Goal: Ask a question

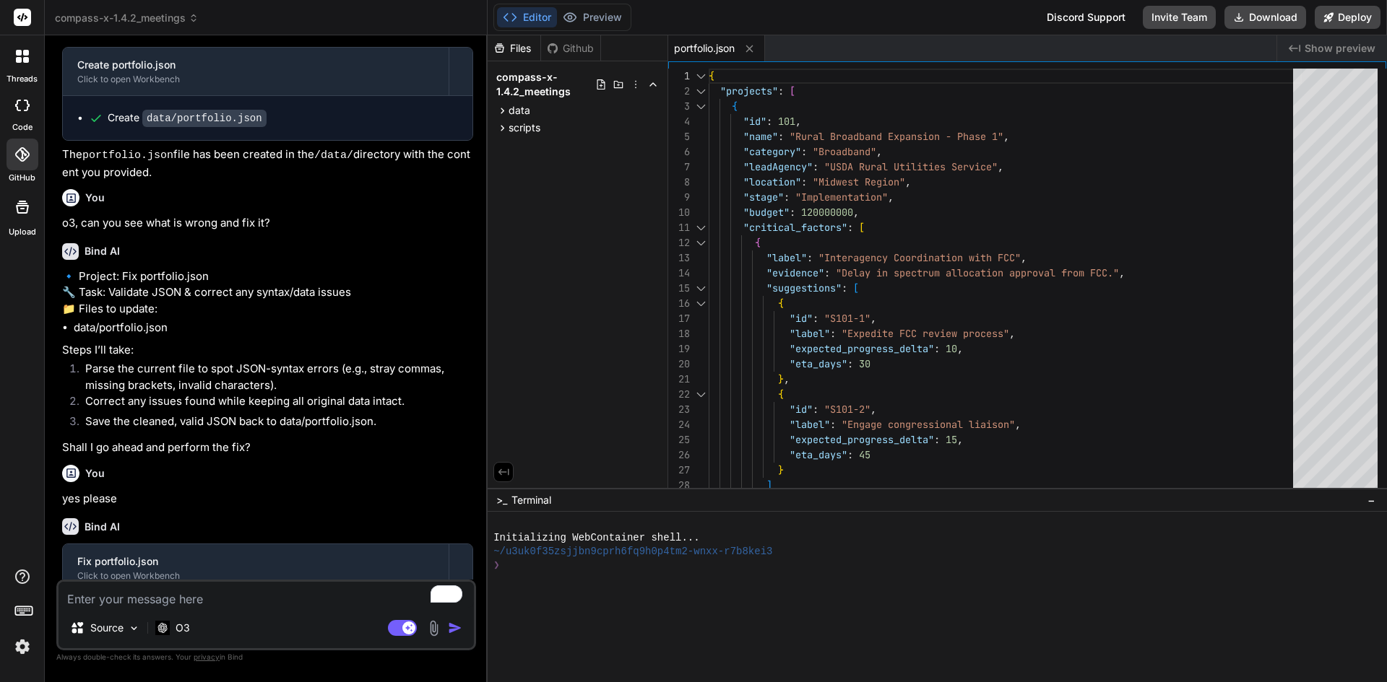
scroll to position [8496, 0]
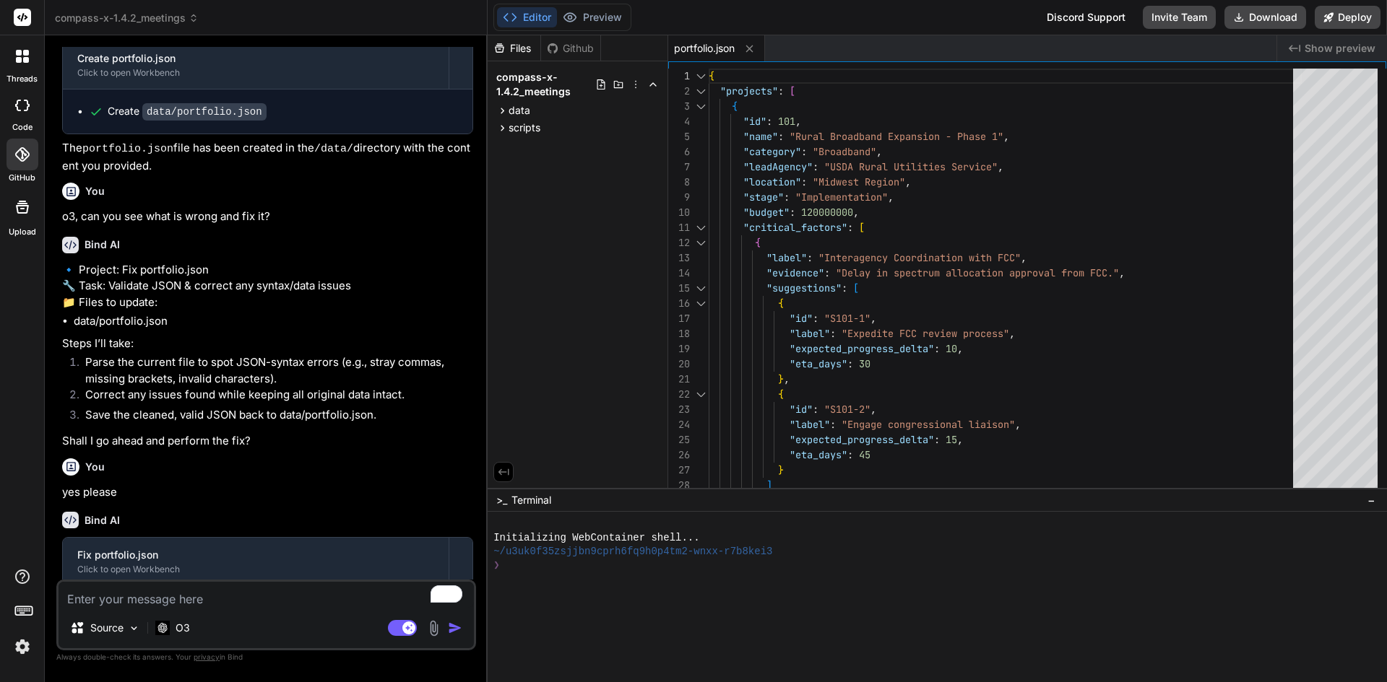
click at [587, 1] on div "Editor Preview Disabled until preview for your project is generated Discord Sup…" at bounding box center [936, 17] width 899 height 35
click at [15, 653] on img at bounding box center [22, 647] width 25 height 25
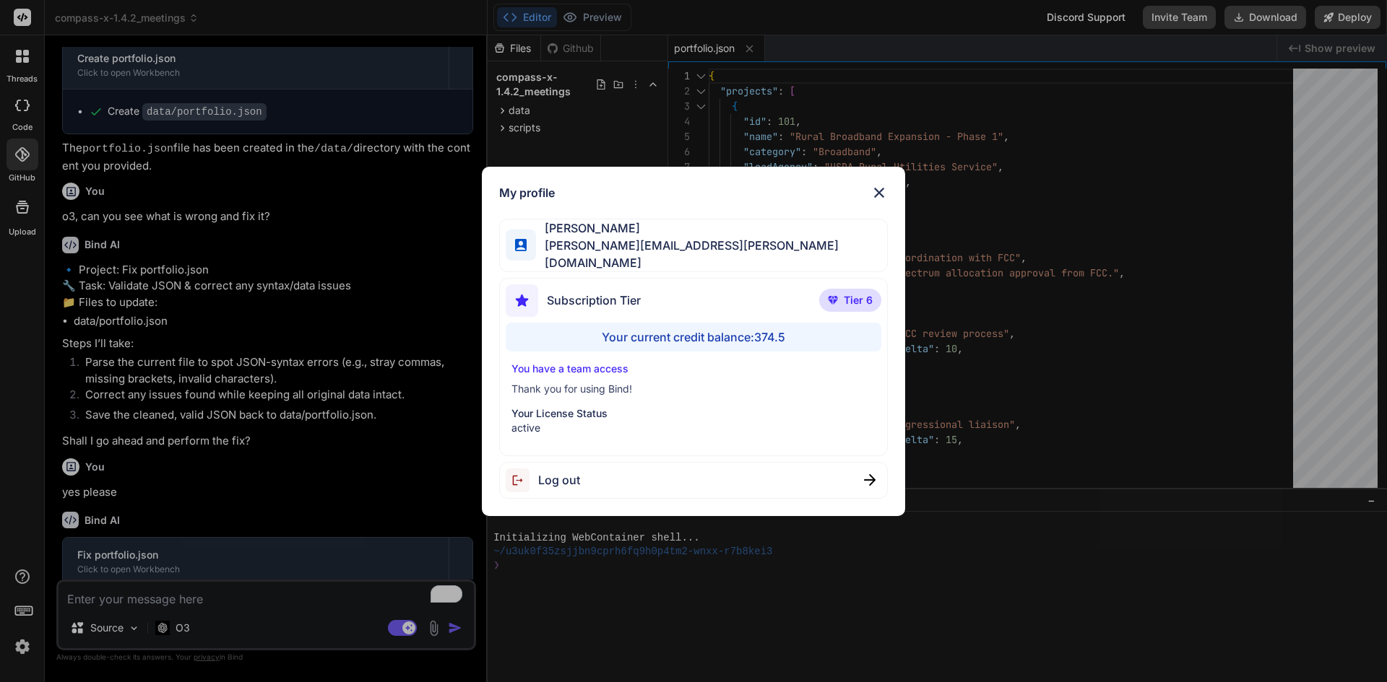
click at [890, 199] on div "My profile [PERSON_NAME] [PERSON_NAME][EMAIL_ADDRESS][PERSON_NAME][DOMAIN_NAME]…" at bounding box center [694, 342] width 424 height 350
click at [877, 199] on img at bounding box center [878, 192] width 17 height 17
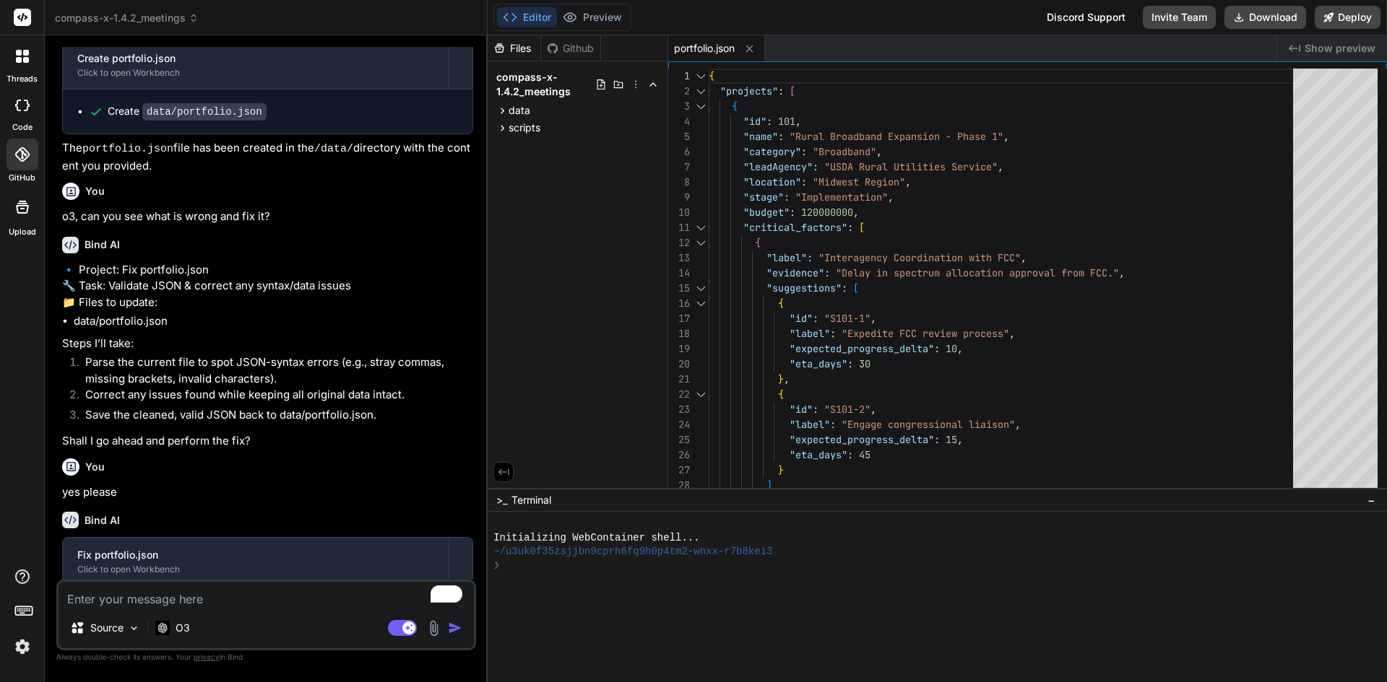
click at [196, 603] on textarea "To enrich screen reader interactions, please activate Accessibility in Grammarl…" at bounding box center [265, 595] width 415 height 26
type textarea "c"
type textarea "x"
type textarea "ca"
type textarea "x"
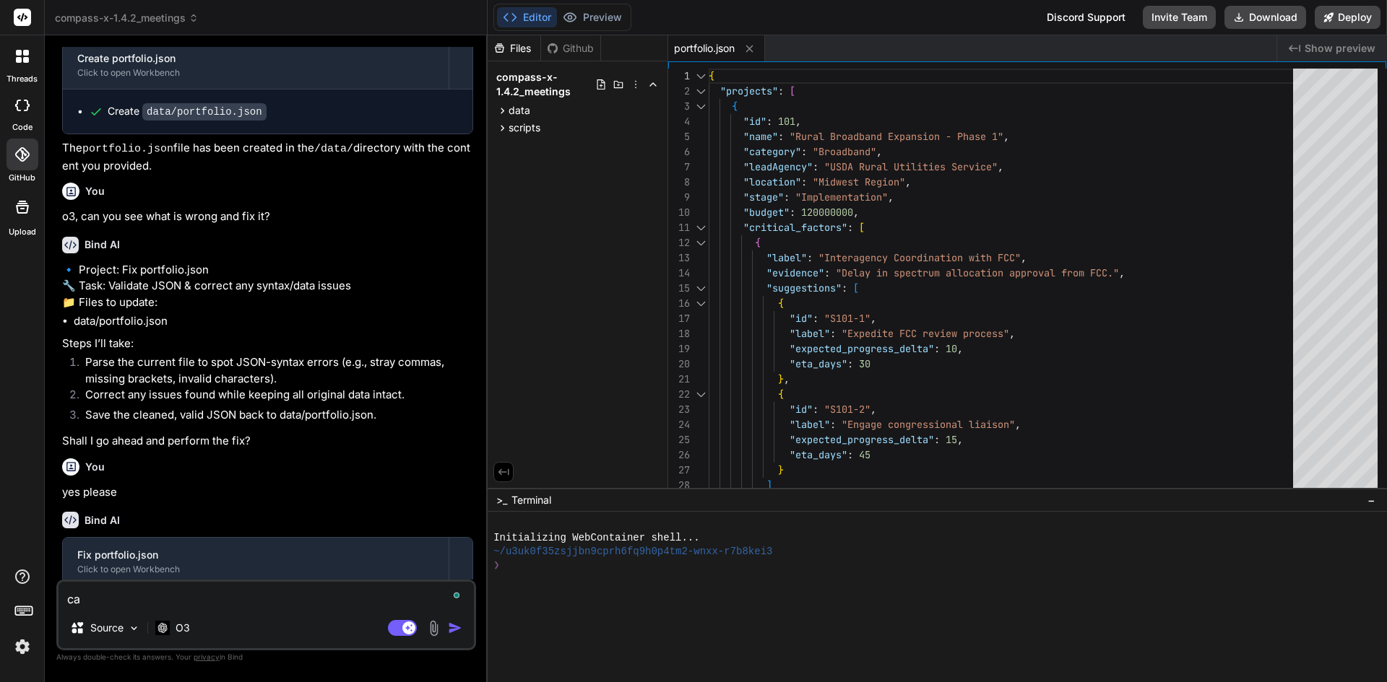
type textarea "can"
type textarea "x"
type textarea "can"
type textarea "x"
type textarea "can y"
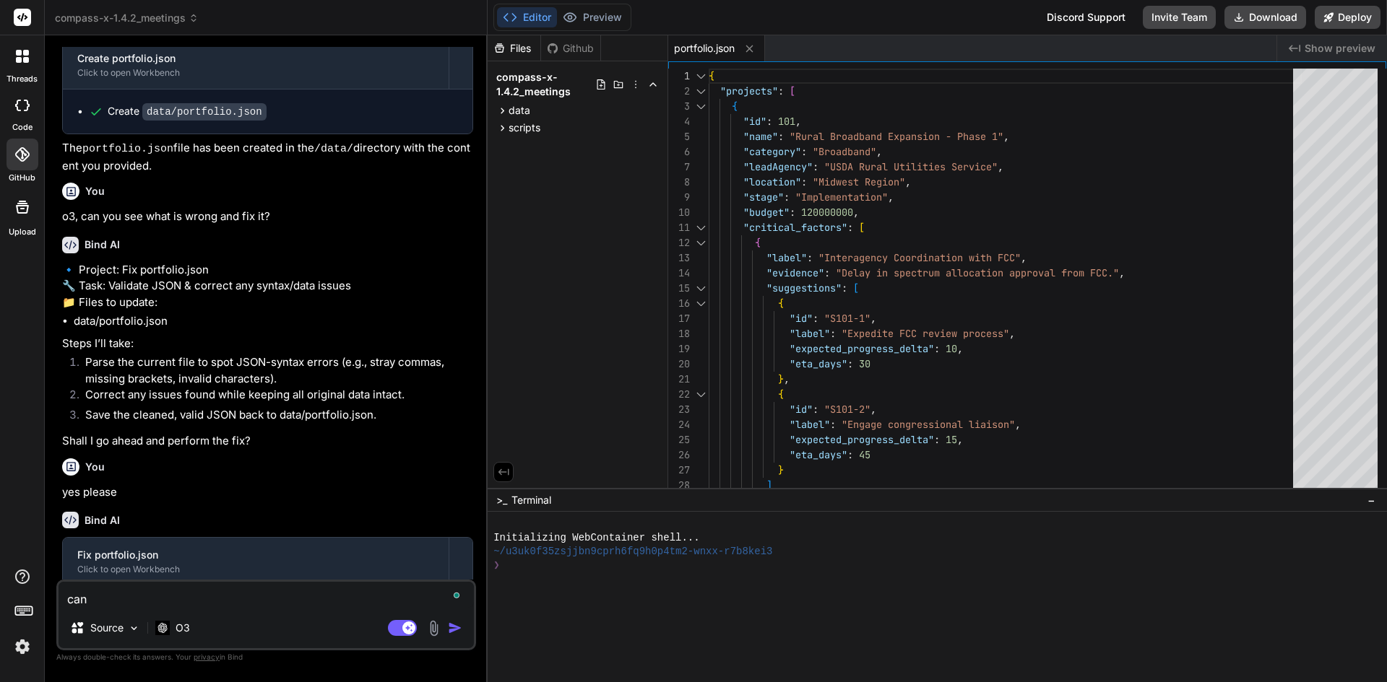
type textarea "x"
type textarea "can yo"
type textarea "x"
type textarea "can you"
type textarea "x"
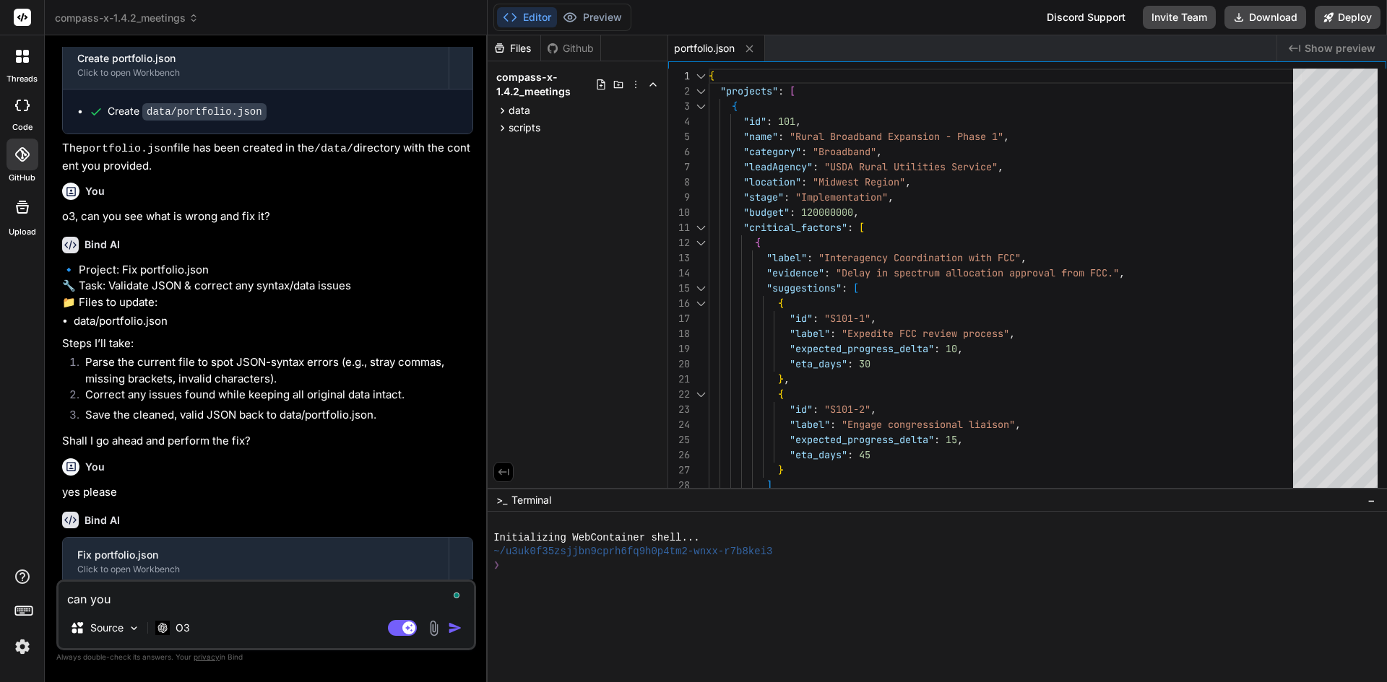
type textarea "can you"
type textarea "x"
type textarea "can you r"
type textarea "x"
type textarea "can you re"
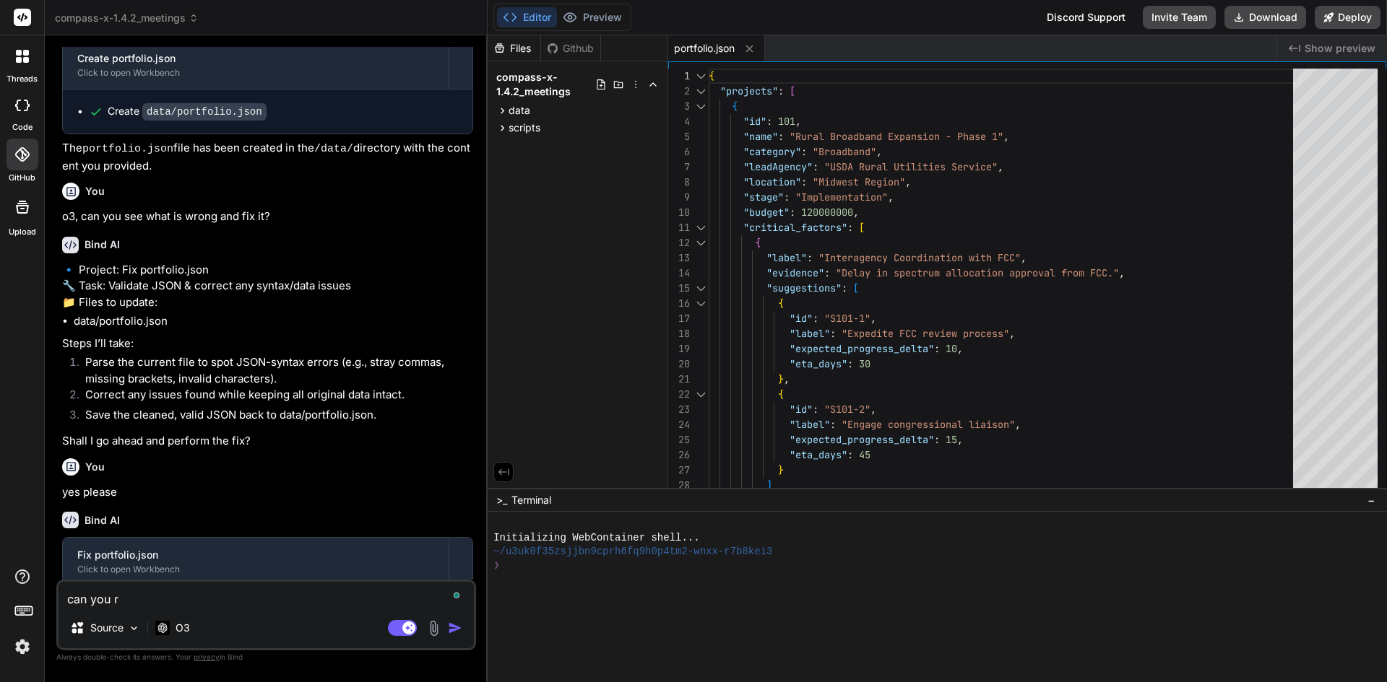
type textarea "x"
type textarea "can you res"
type textarea "x"
type textarea "can you rest"
type textarea "x"
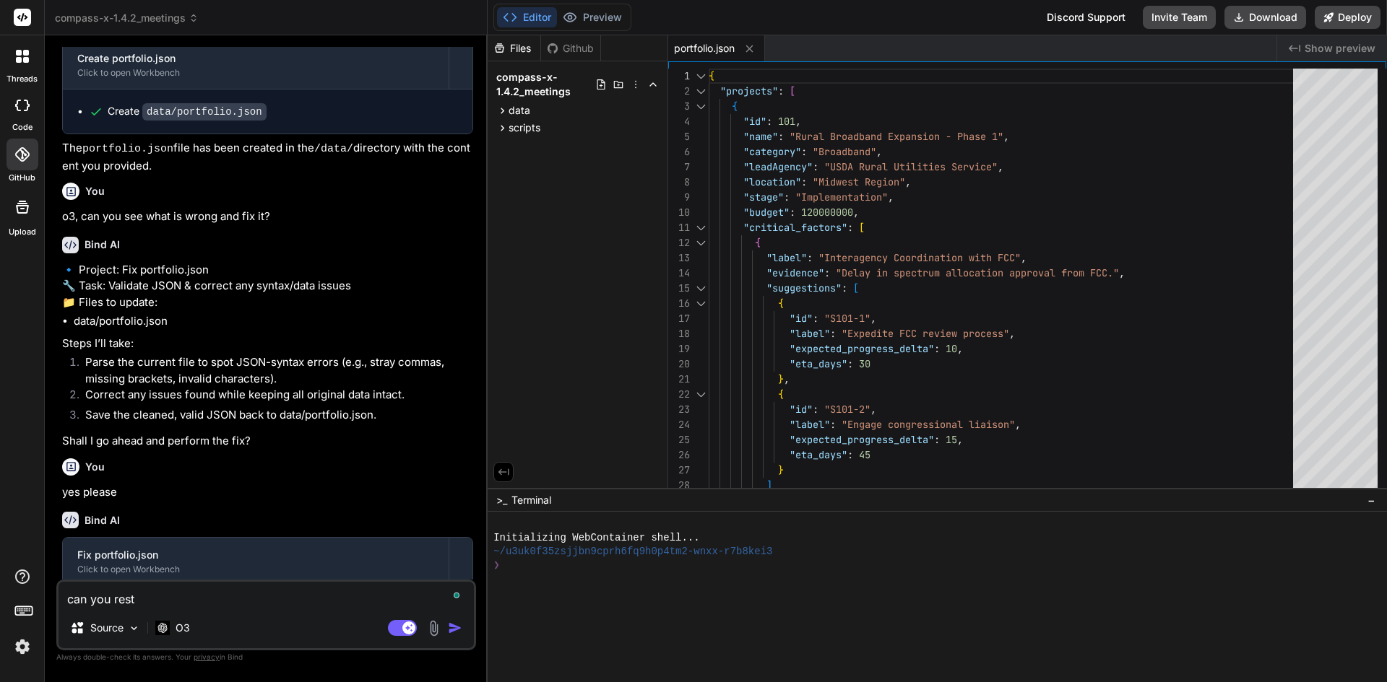
type textarea "can you resta"
type textarea "x"
type textarea "can you restar"
type textarea "x"
type textarea "can you restart"
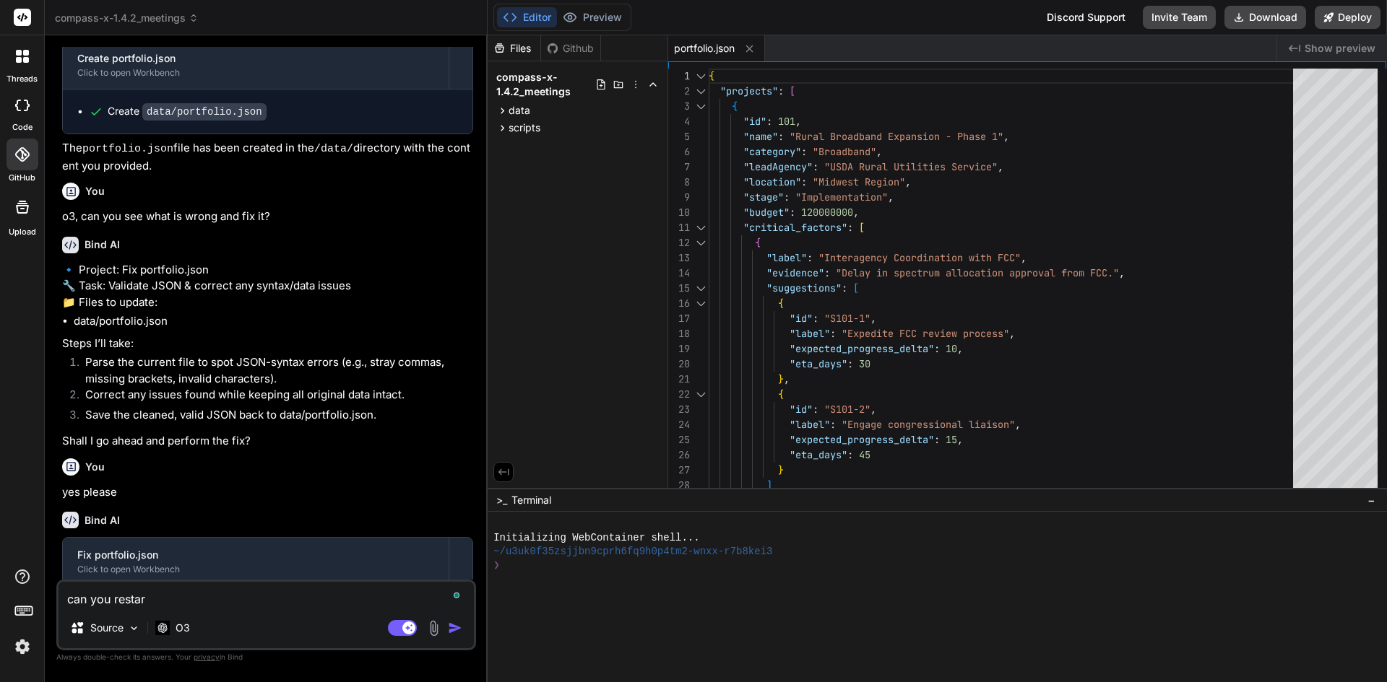
type textarea "x"
type textarea "can you restart"
type textarea "x"
type textarea "can you restart t"
type textarea "x"
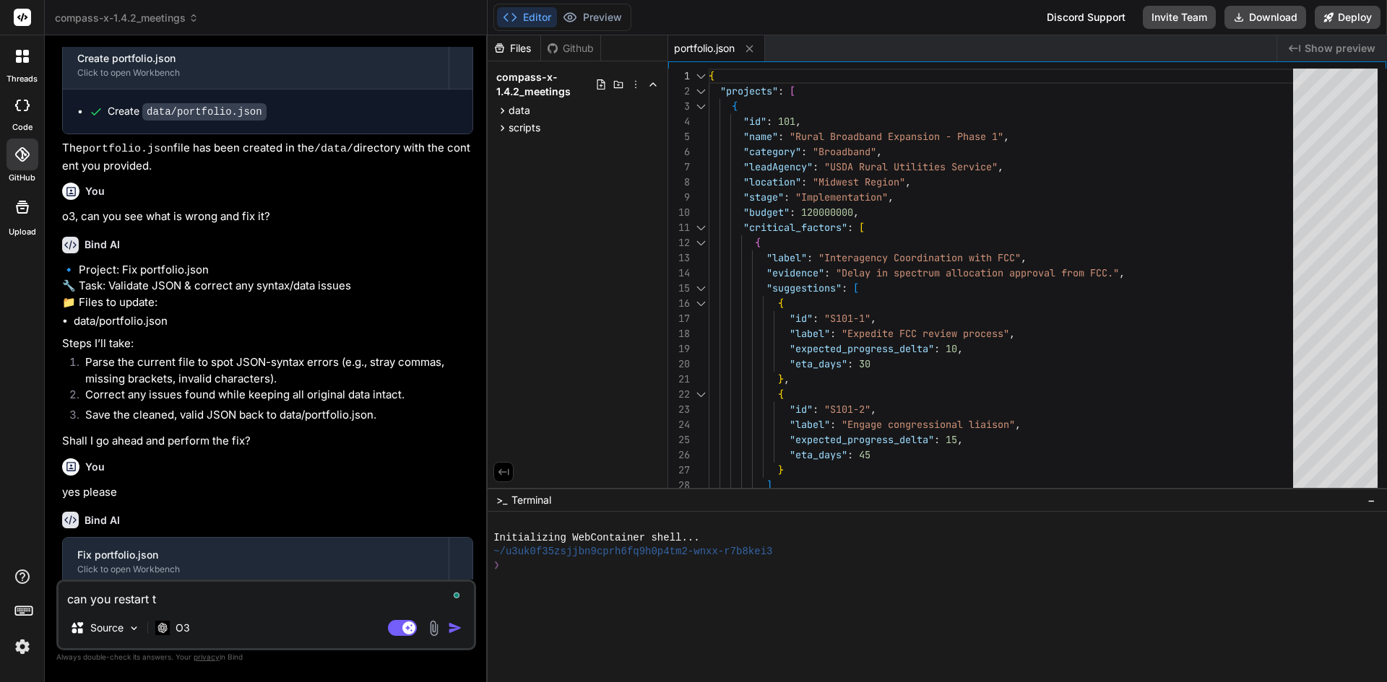
type textarea "can you restart th"
type textarea "x"
type textarea "can you restart the"
type textarea "x"
type textarea "can you restart the"
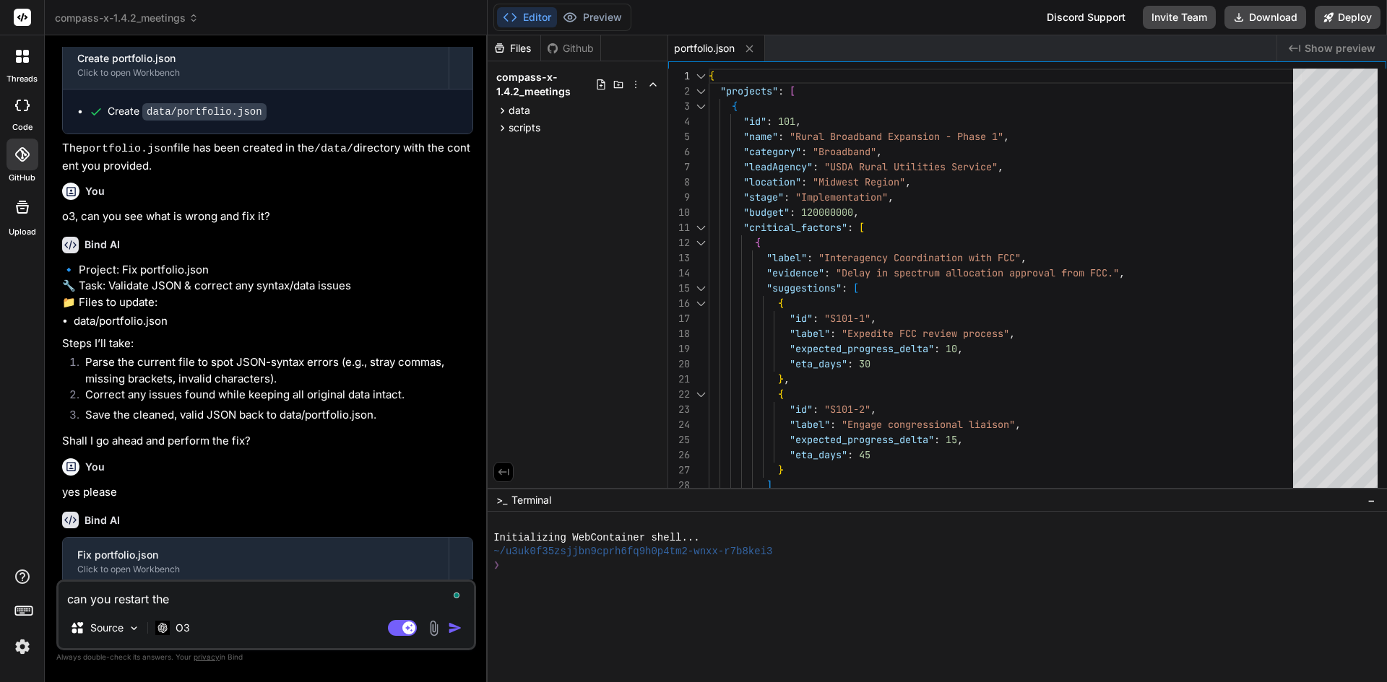
type textarea "x"
type textarea "can you restart the s"
type textarea "x"
type textarea "can you restart the se"
type textarea "x"
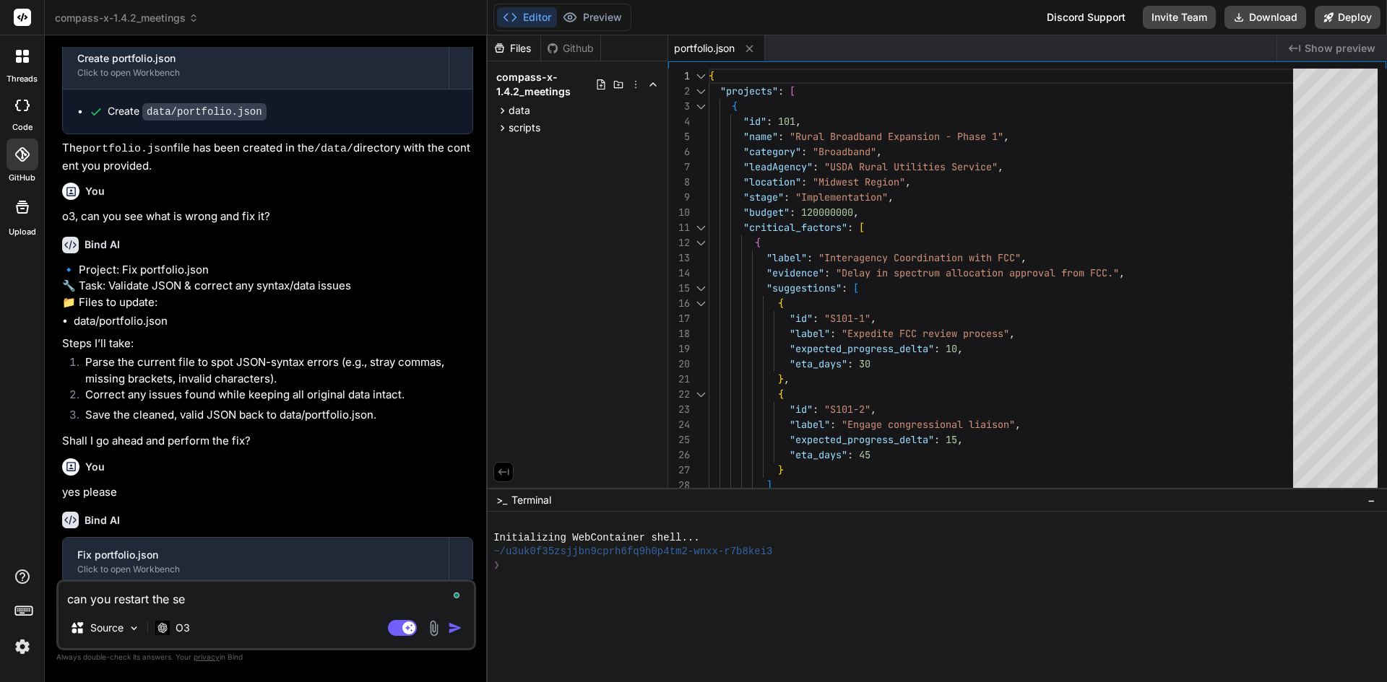
type textarea "can you restart the ser"
type textarea "x"
type textarea "can you restart the serv"
type textarea "x"
type textarea "can you restart the serve"
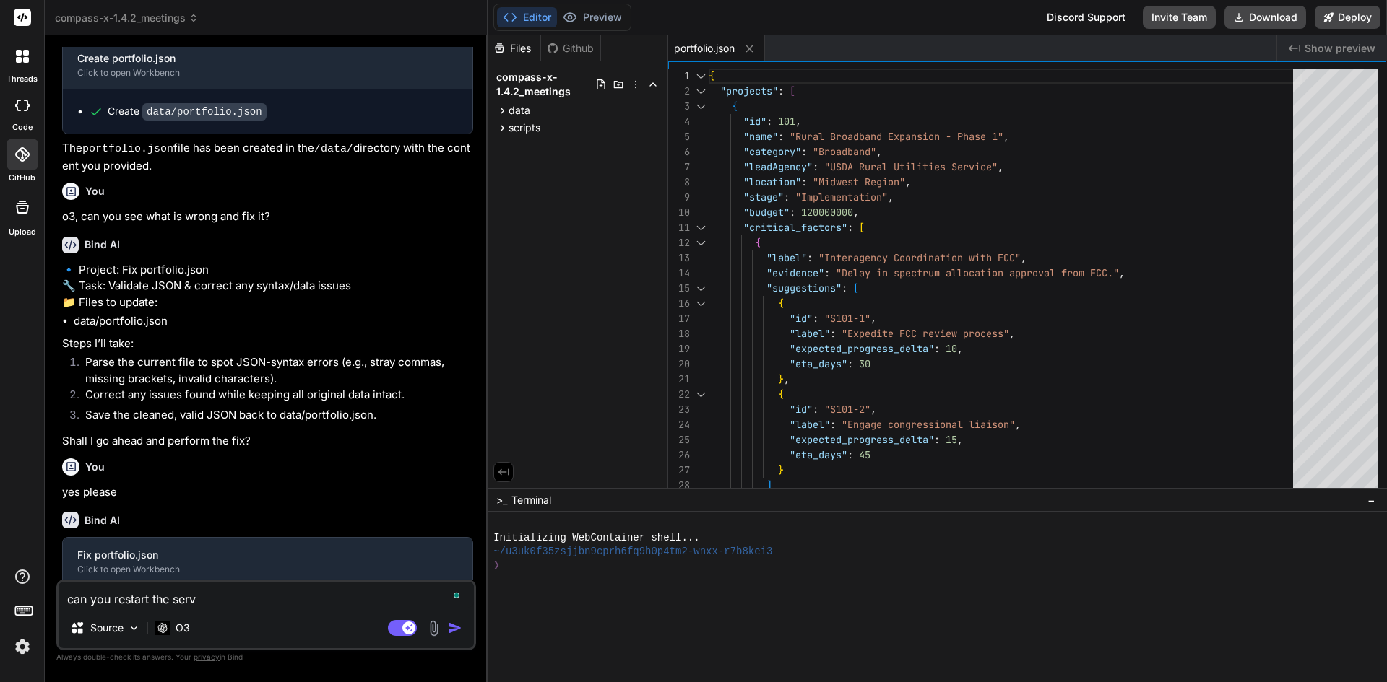
type textarea "x"
type textarea "can you restart the server"
type textarea "x"
type textarea "can you restart the server"
type textarea "x"
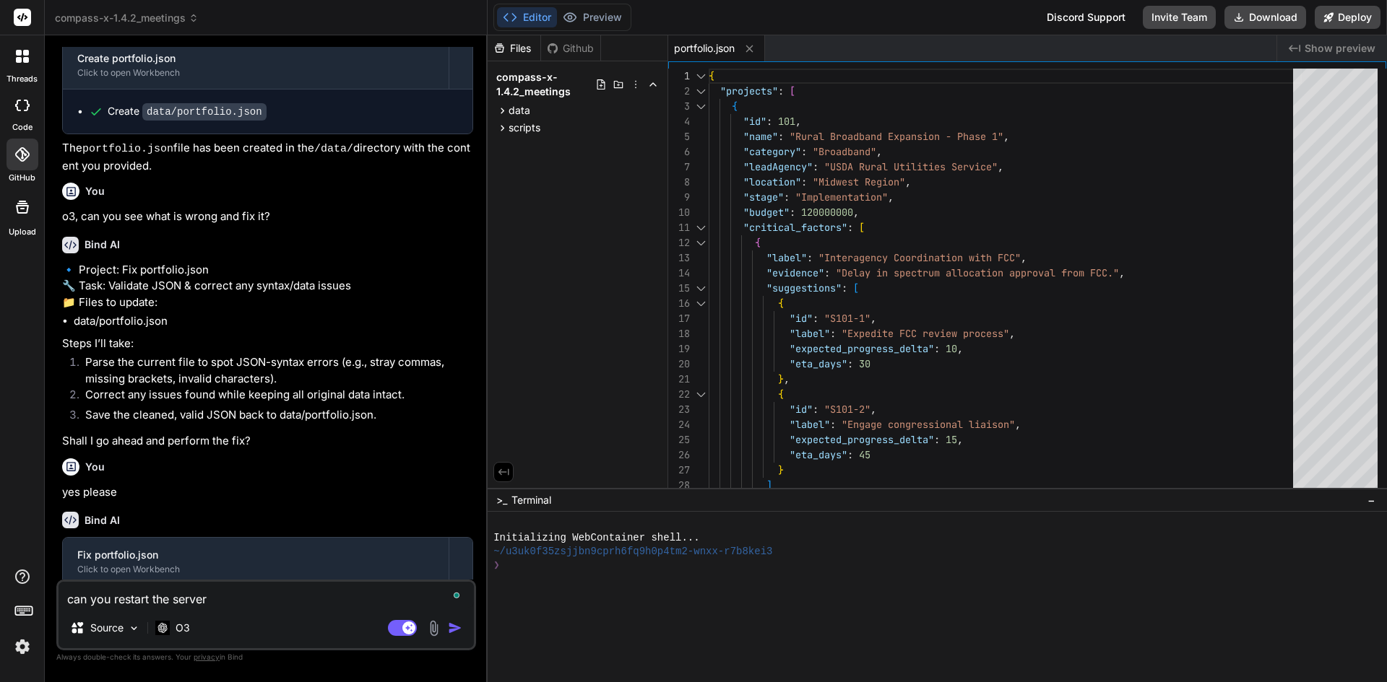
type textarea "can you restart the server s"
type textarea "x"
type textarea "can you restart the server so"
type textarea "x"
type textarea "can you restart the server so"
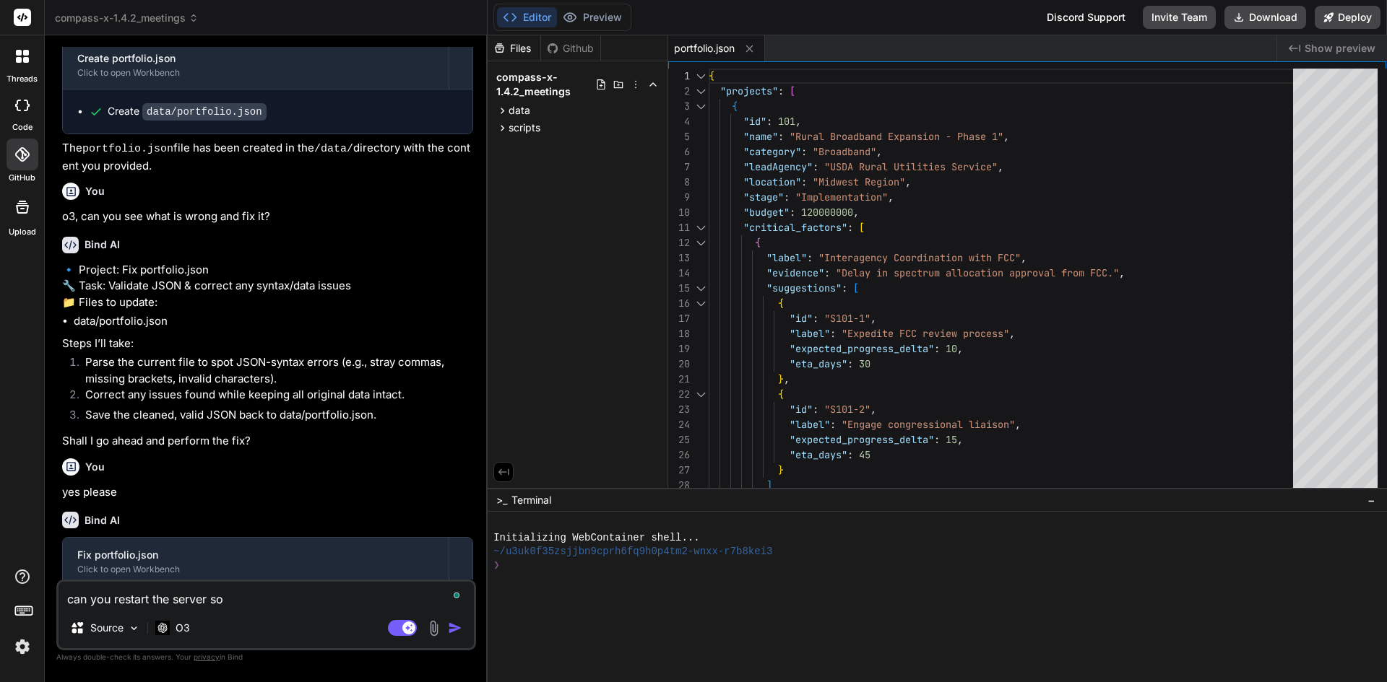
type textarea "x"
type textarea "can you restart the server so i"
type textarea "x"
type textarea "can you restart the server so i"
type textarea "x"
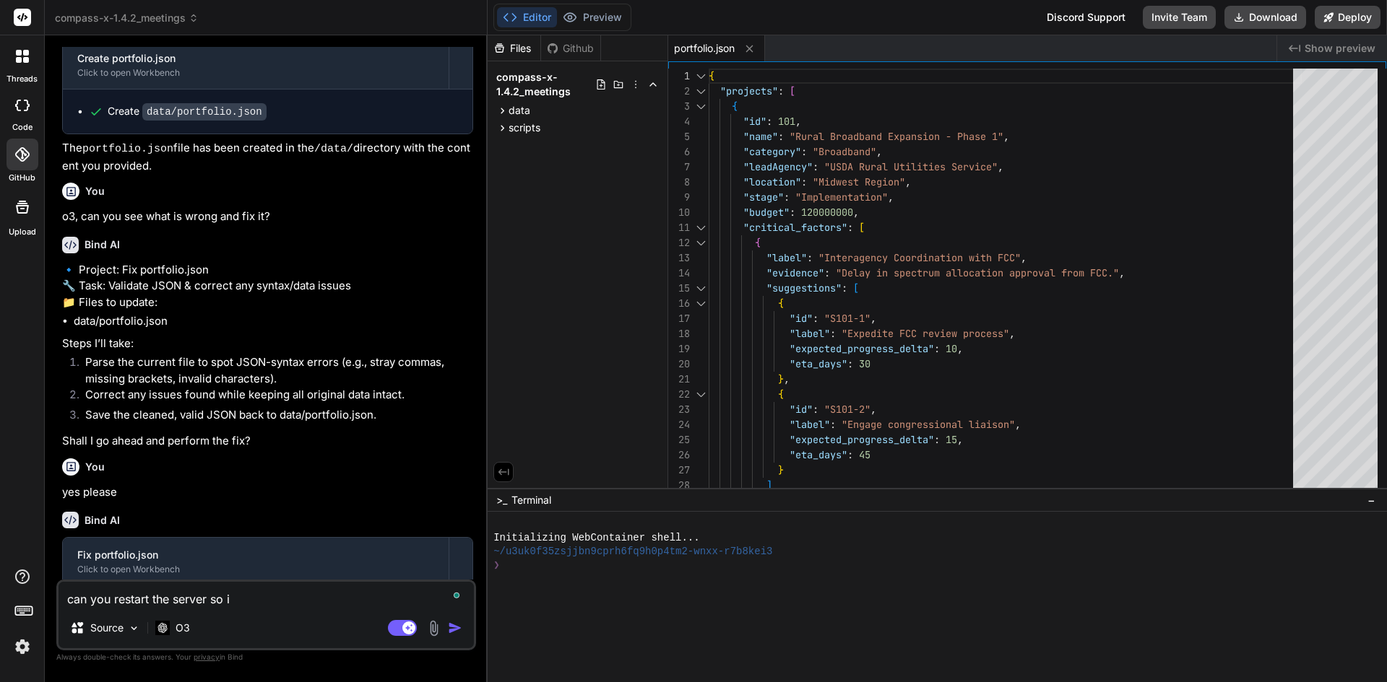
type textarea "can you restart the server so i c"
type textarea "x"
type textarea "can you restart the server so i ca"
type textarea "x"
type textarea "can you restart the server so i can"
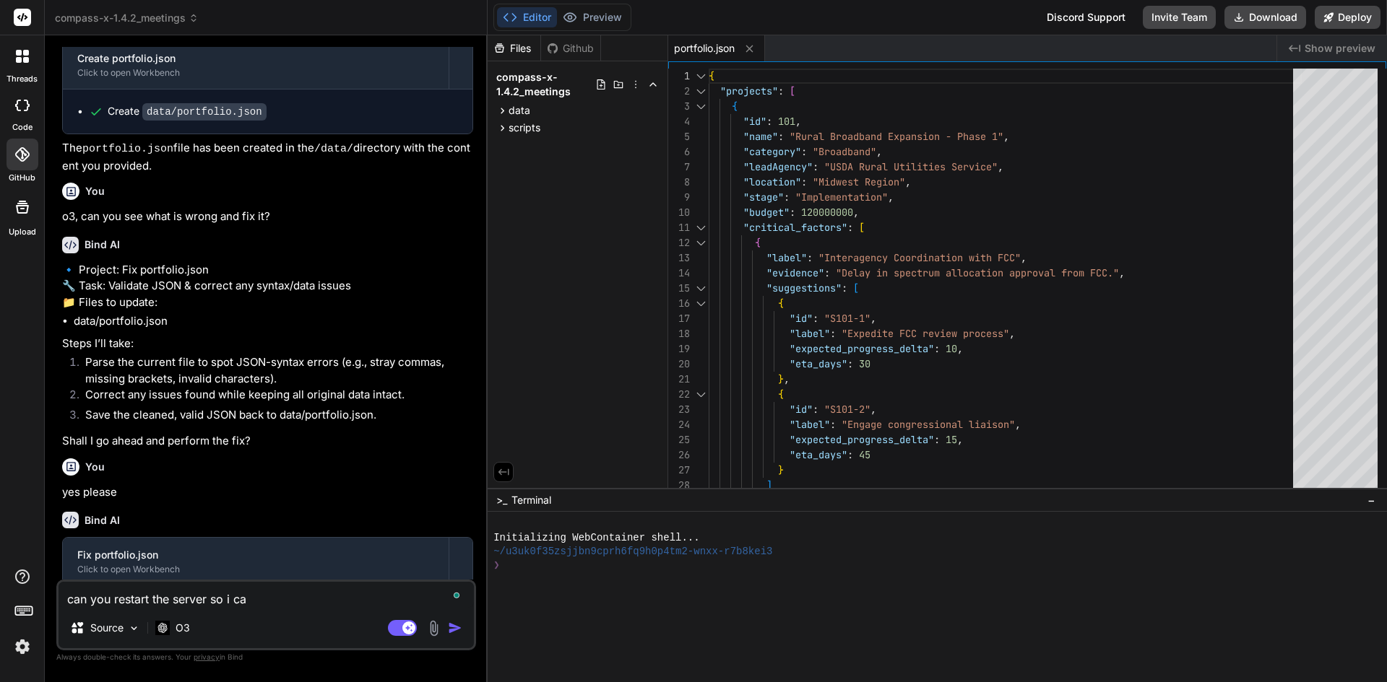
type textarea "x"
type textarea "can you restart the server so i can"
type textarea "x"
type textarea "can you restart the server so i can s"
type textarea "x"
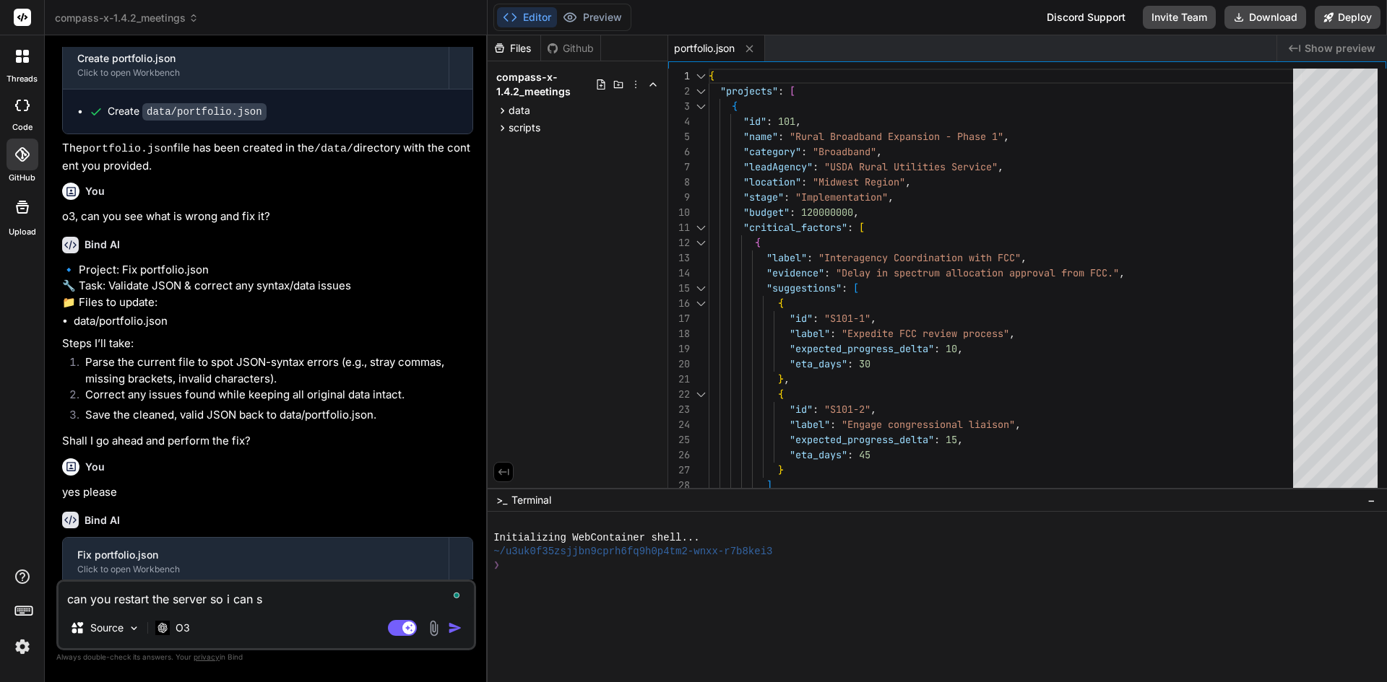
type textarea "can you restart the server so i can se"
type textarea "x"
type textarea "can you restart the server so i can see"
type textarea "x"
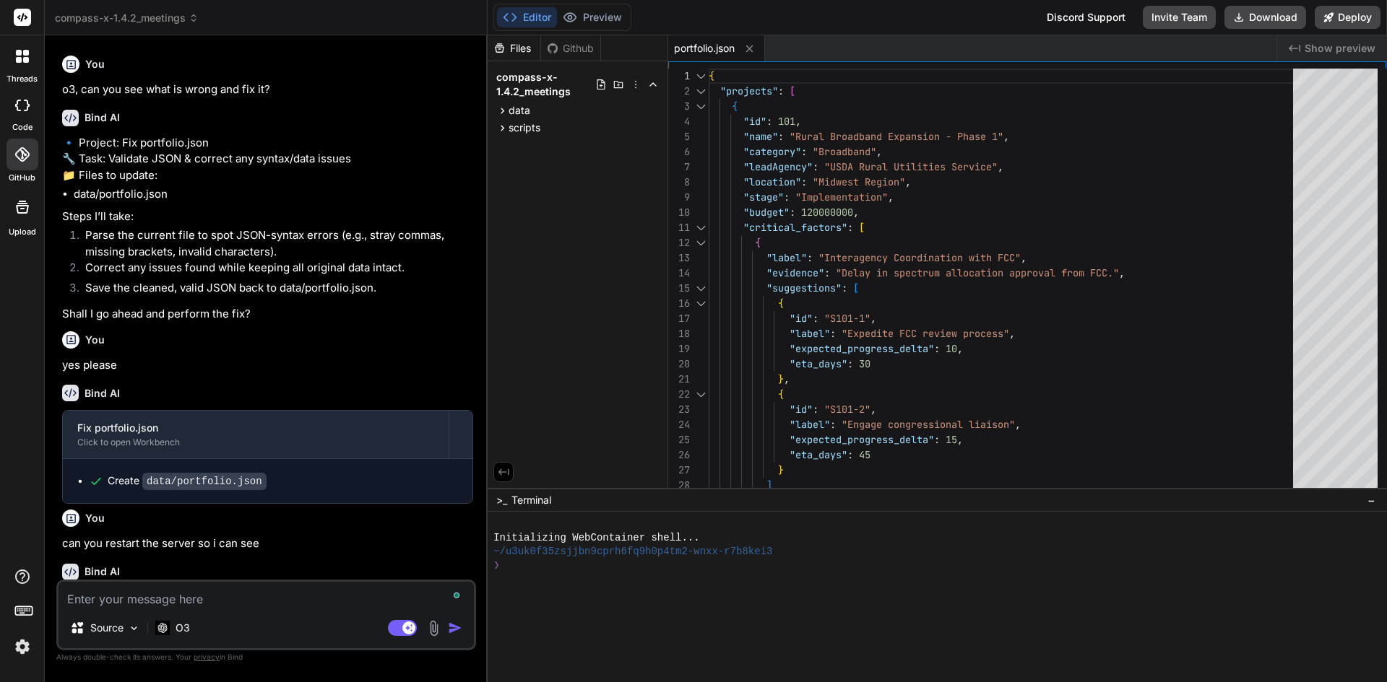
scroll to position [8646, 0]
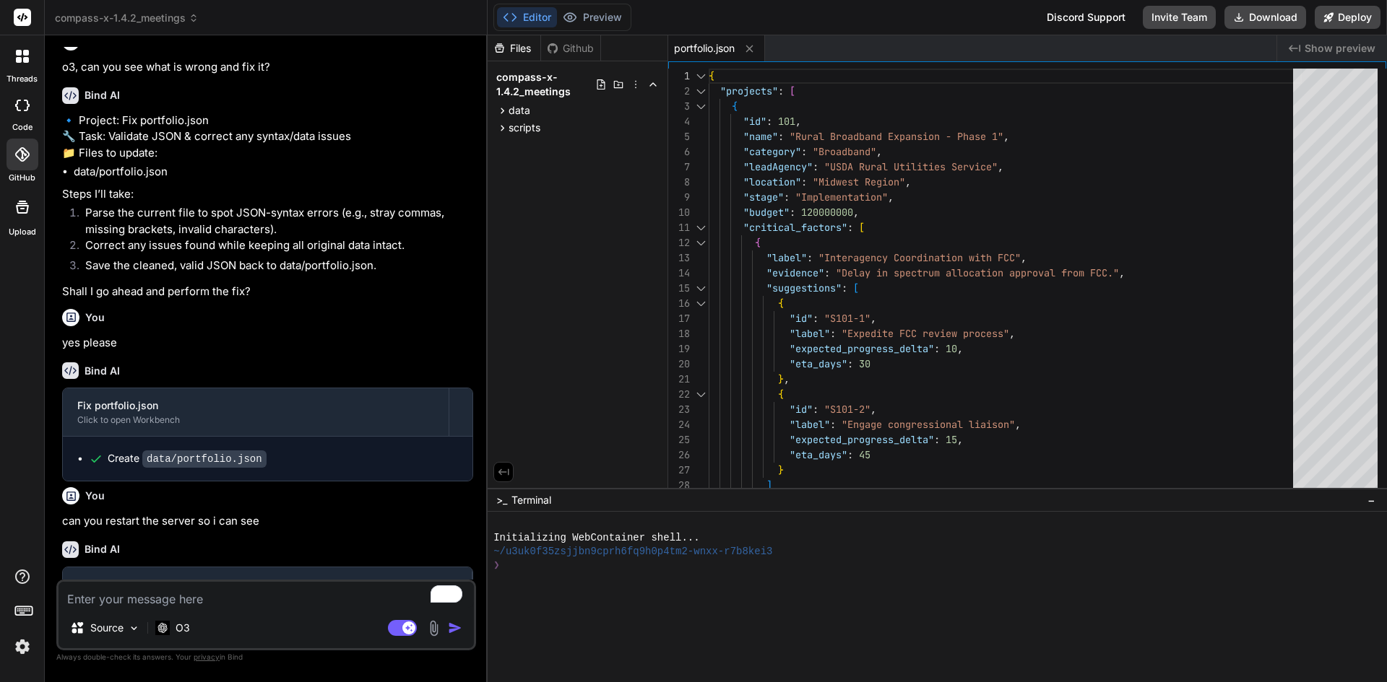
type textarea "x"
